Goal: Task Accomplishment & Management: Manage account settings

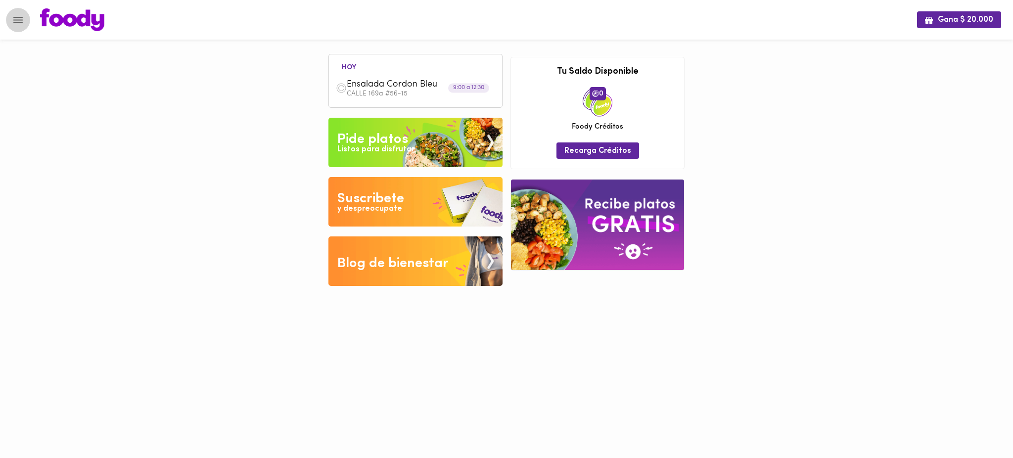
click at [17, 16] on icon "Menu" at bounding box center [18, 20] width 12 height 12
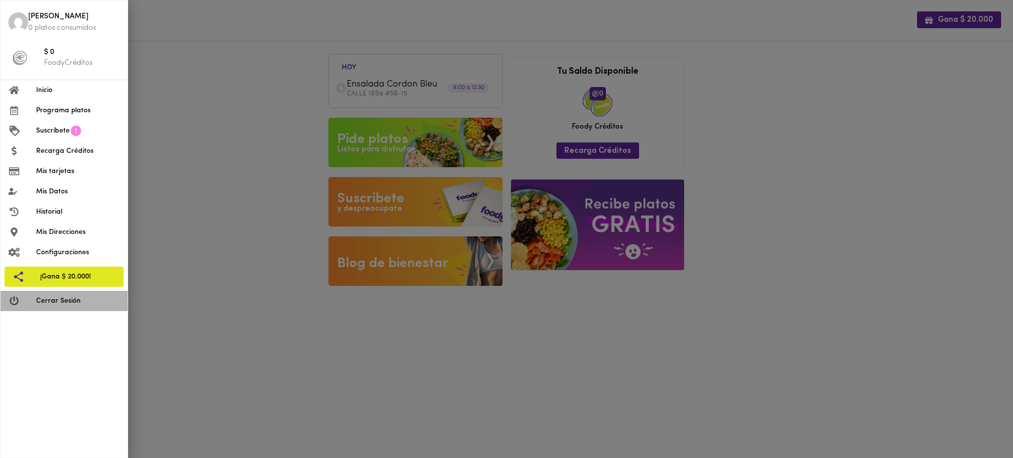
click at [64, 303] on span "Cerrar Sesión" at bounding box center [78, 301] width 84 height 10
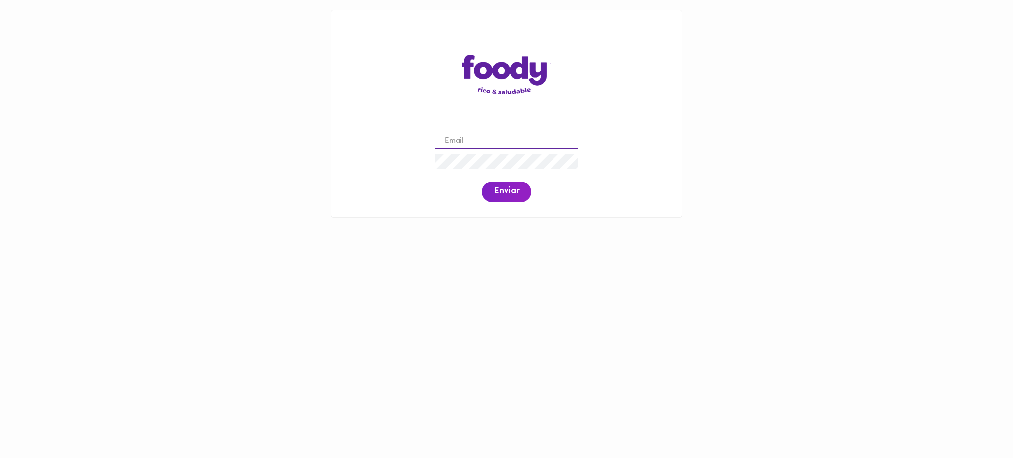
click at [520, 140] on input "email" at bounding box center [506, 141] width 143 height 15
paste input "[EMAIL_ADDRESS][DOMAIN_NAME]"
type input "[EMAIL_ADDRESS][DOMAIN_NAME]"
click at [502, 197] on span "Enviar" at bounding box center [507, 191] width 26 height 11
